Goal: Check status

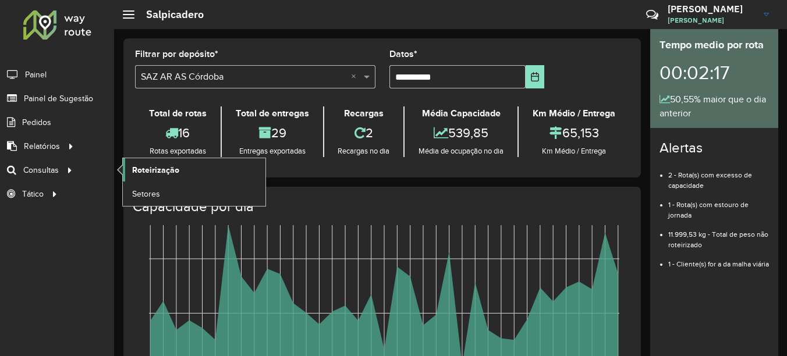
click at [165, 174] on span "Roteirização" at bounding box center [155, 170] width 47 height 12
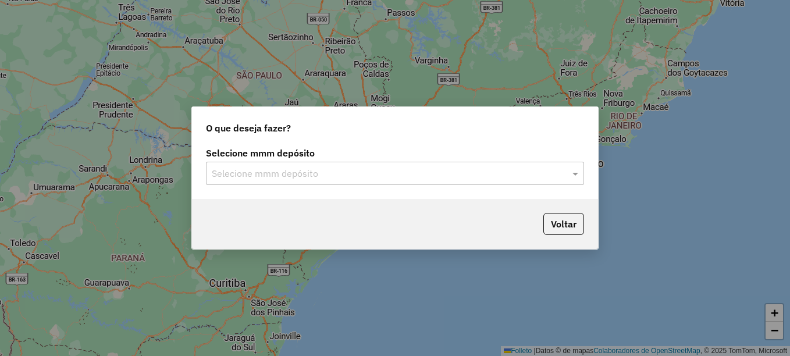
click at [288, 175] on input "text" at bounding box center [383, 174] width 343 height 14
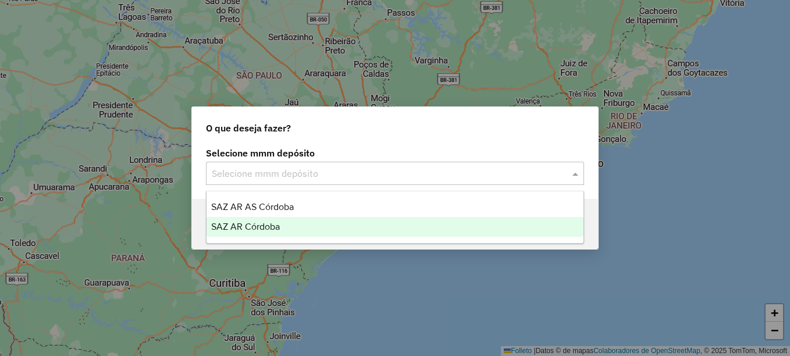
click at [268, 224] on span "SAZ AR Córdoba" at bounding box center [245, 227] width 69 height 10
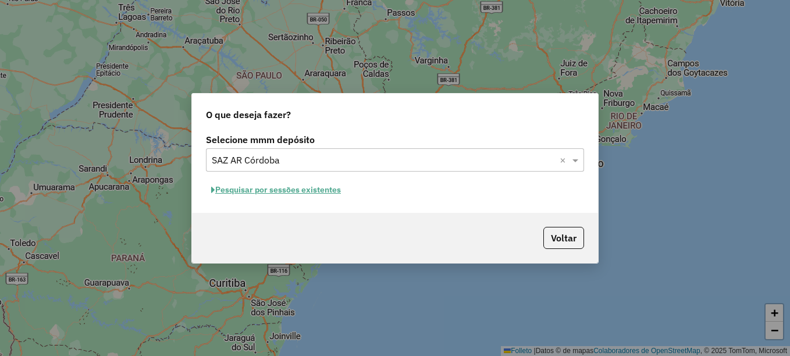
click at [292, 191] on font "Pesquisar por sessões existentes" at bounding box center [278, 189] width 126 height 10
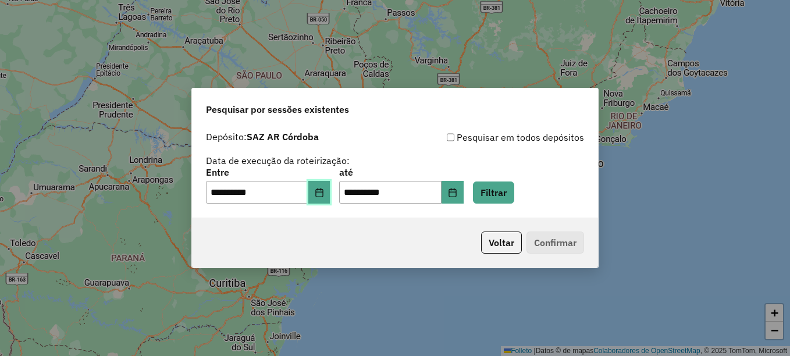
click at [324, 193] on icon "Elija la fecha" at bounding box center [319, 192] width 9 height 9
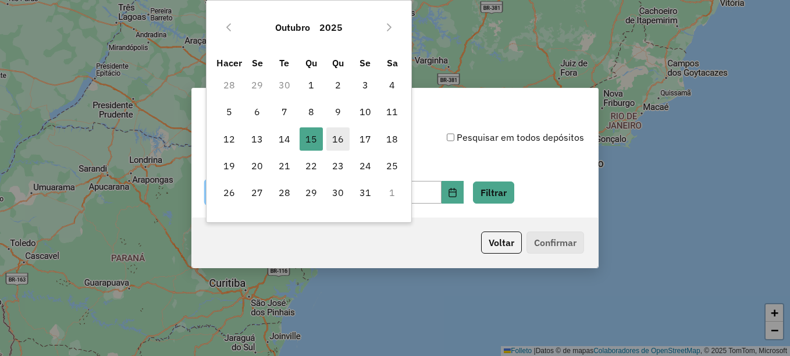
click at [333, 138] on span "16" at bounding box center [337, 138] width 23 height 23
type input "**********"
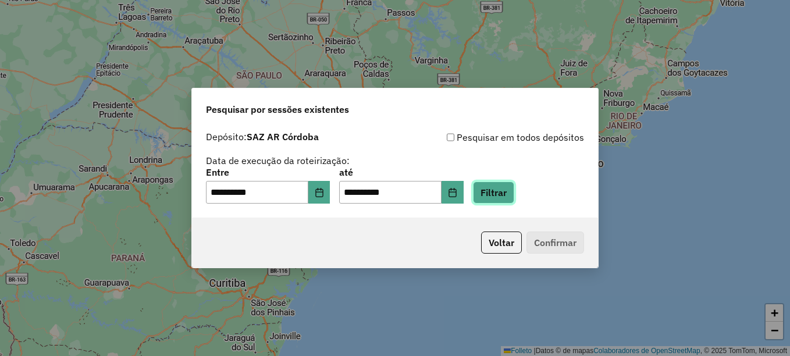
click at [514, 199] on button "Filtrar" at bounding box center [493, 193] width 41 height 22
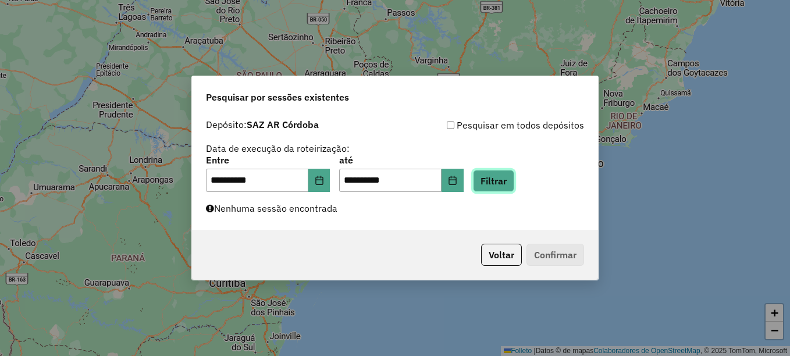
click at [514, 175] on button "Filtrar" at bounding box center [493, 181] width 41 height 22
click at [508, 176] on button "Filtrar" at bounding box center [493, 181] width 41 height 22
